Goal: Communication & Community: Answer question/provide support

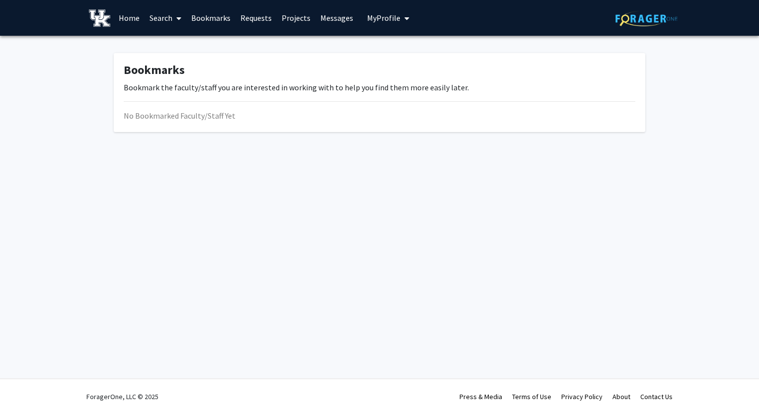
click at [330, 14] on link "Messages" at bounding box center [337, 17] width 43 height 35
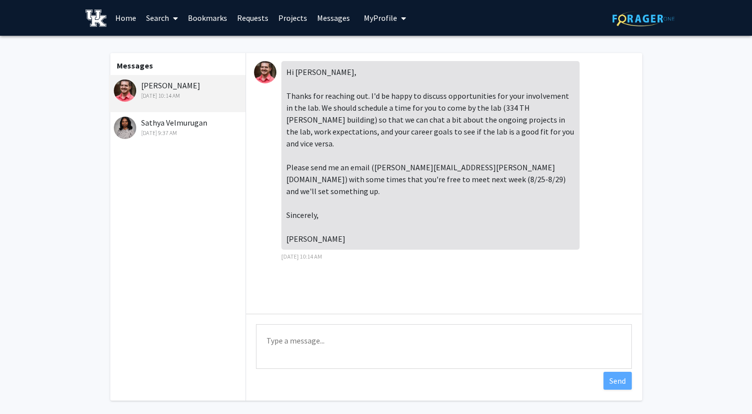
click at [185, 130] on div "[DATE] 9:37 AM" at bounding box center [179, 133] width 130 height 9
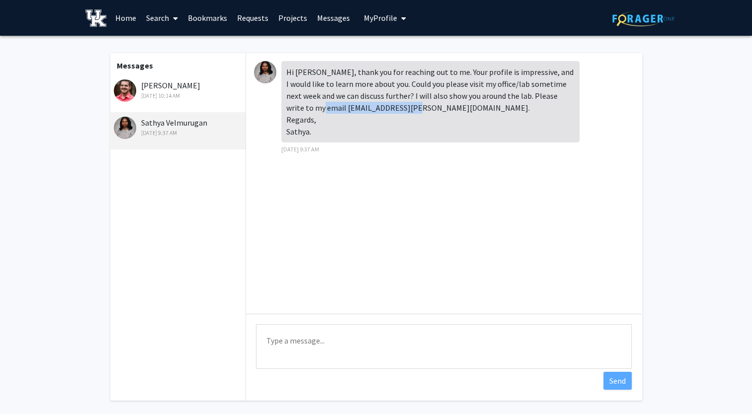
drag, startPoint x: 381, startPoint y: 108, endPoint x: 288, endPoint y: 112, distance: 93.0
click at [288, 112] on div "Hi [PERSON_NAME], thank you for reaching out to me. Your profile is impressive,…" at bounding box center [430, 102] width 298 height 82
copy div "[EMAIL_ADDRESS][PERSON_NAME][DOMAIN_NAME]"
click at [178, 96] on div "[DATE] 10:14 AM" at bounding box center [179, 95] width 130 height 9
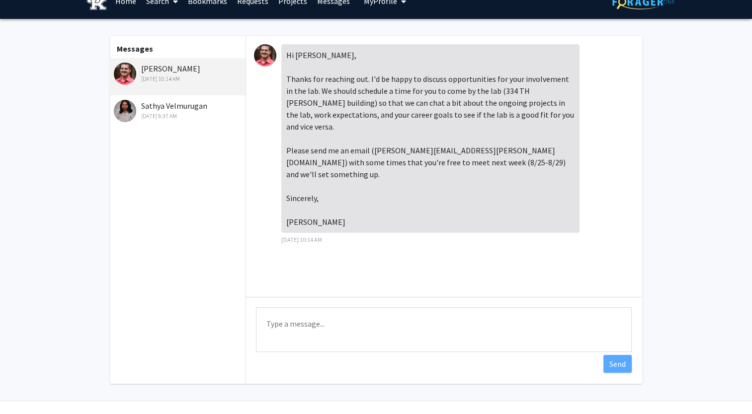
scroll to position [17, 0]
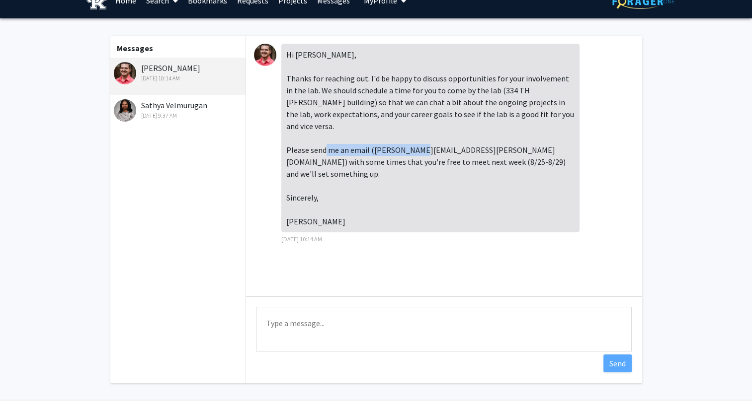
drag, startPoint x: 372, startPoint y: 136, endPoint x: 469, endPoint y: 138, distance: 97.4
click at [469, 138] on div "Hi [PERSON_NAME], Thanks for reaching out. I'd be happy to discuss opportunitie…" at bounding box center [430, 138] width 298 height 189
copy div "[PERSON_NAME][EMAIL_ADDRESS][PERSON_NAME][DOMAIN_NAME]"
